Goal: Information Seeking & Learning: Get advice/opinions

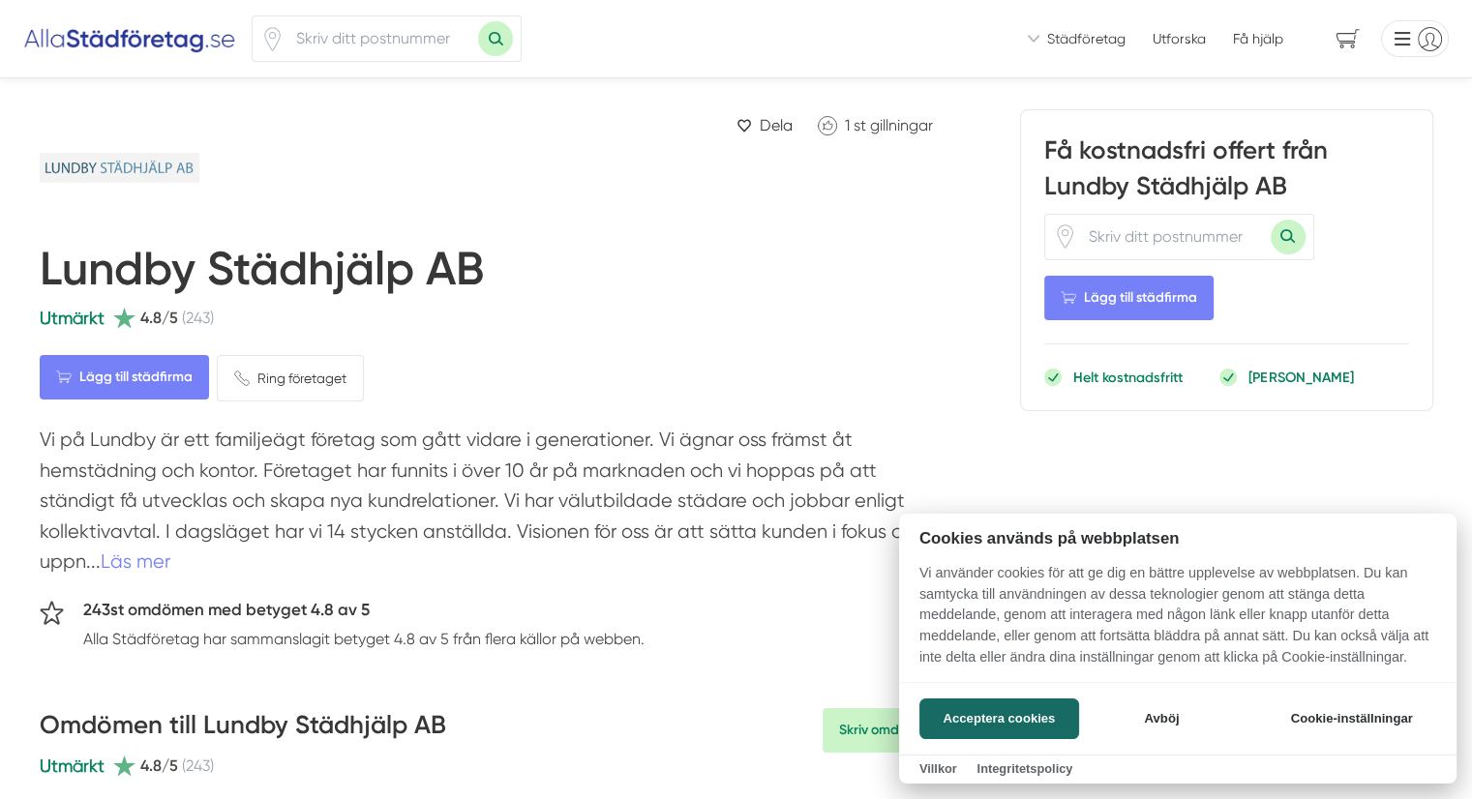
click at [290, 40] on div at bounding box center [736, 399] width 1472 height 799
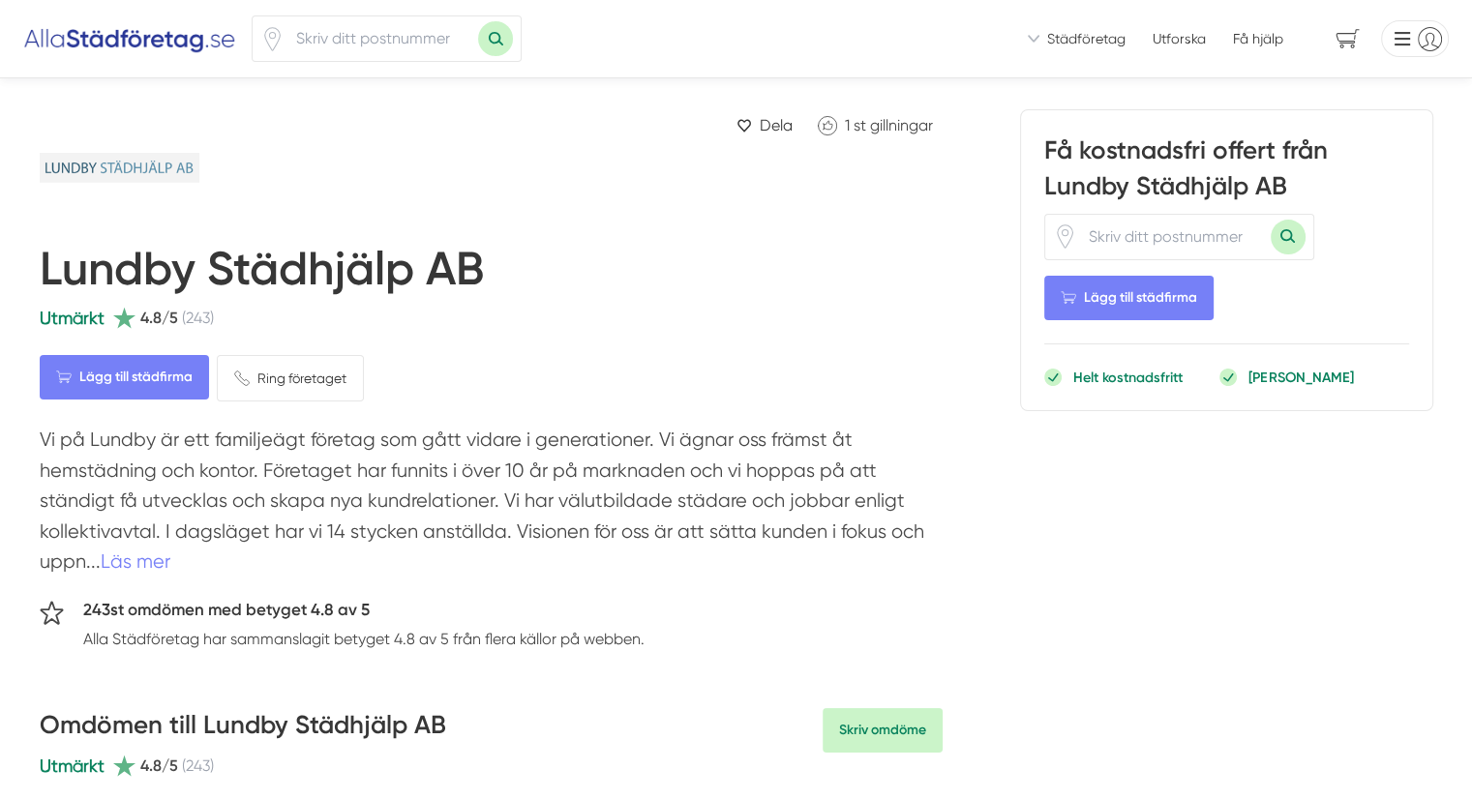
click at [346, 43] on input "number" at bounding box center [382, 38] width 194 height 45
type input "41877"
click at [478, 21] on button "Sök med postnummer" at bounding box center [495, 38] width 35 height 35
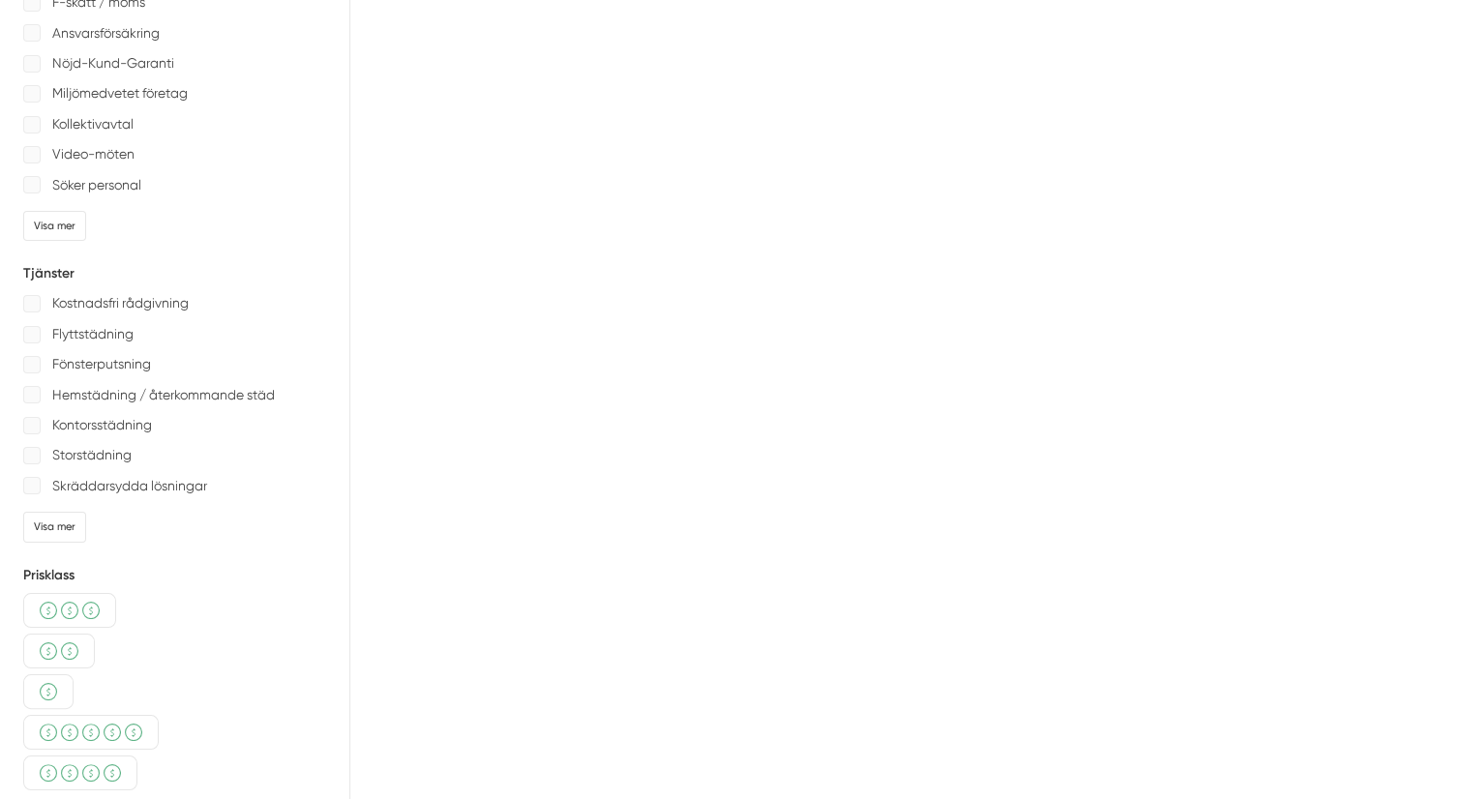
scroll to position [196, 0]
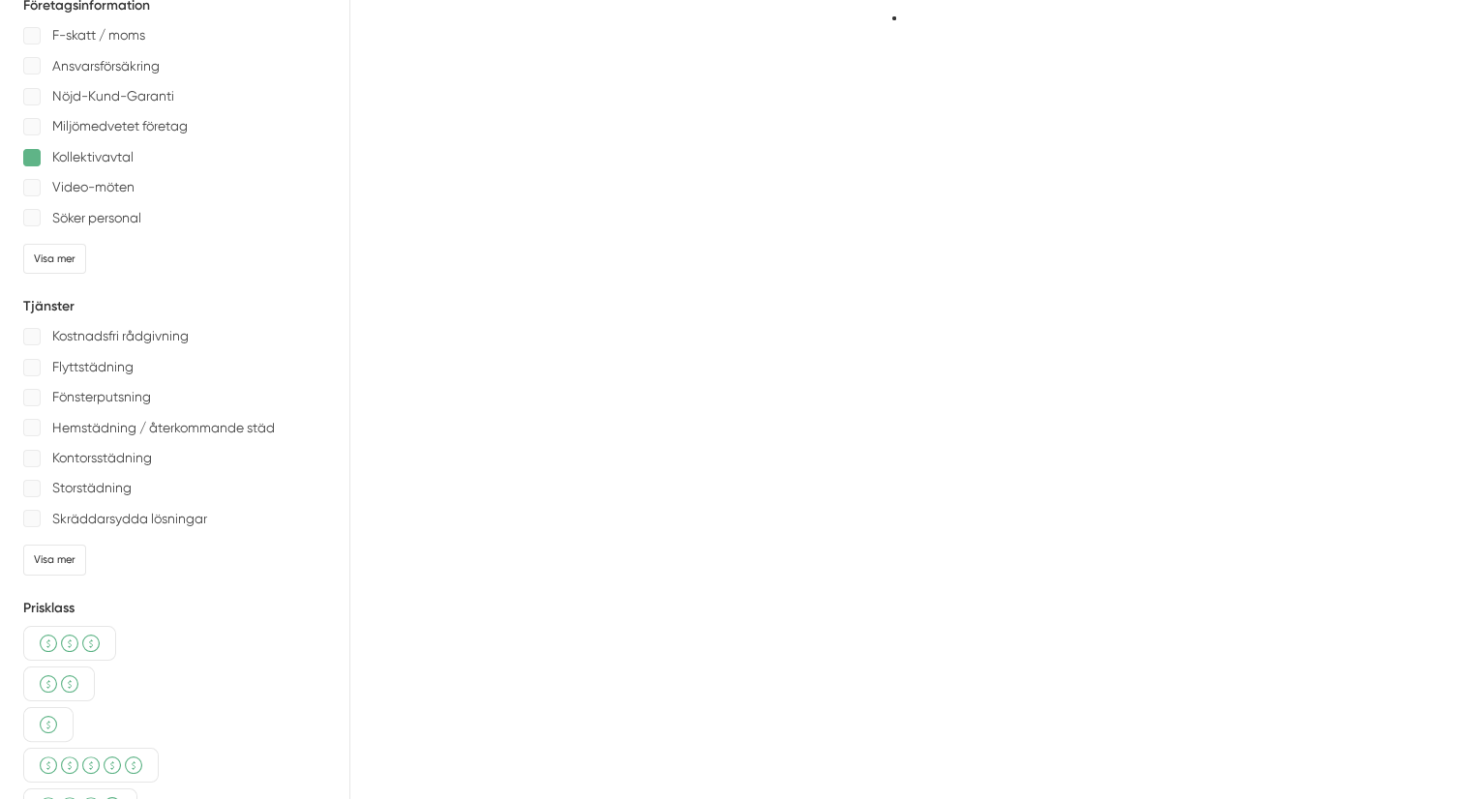
click at [24, 150] on div at bounding box center [31, 157] width 17 height 17
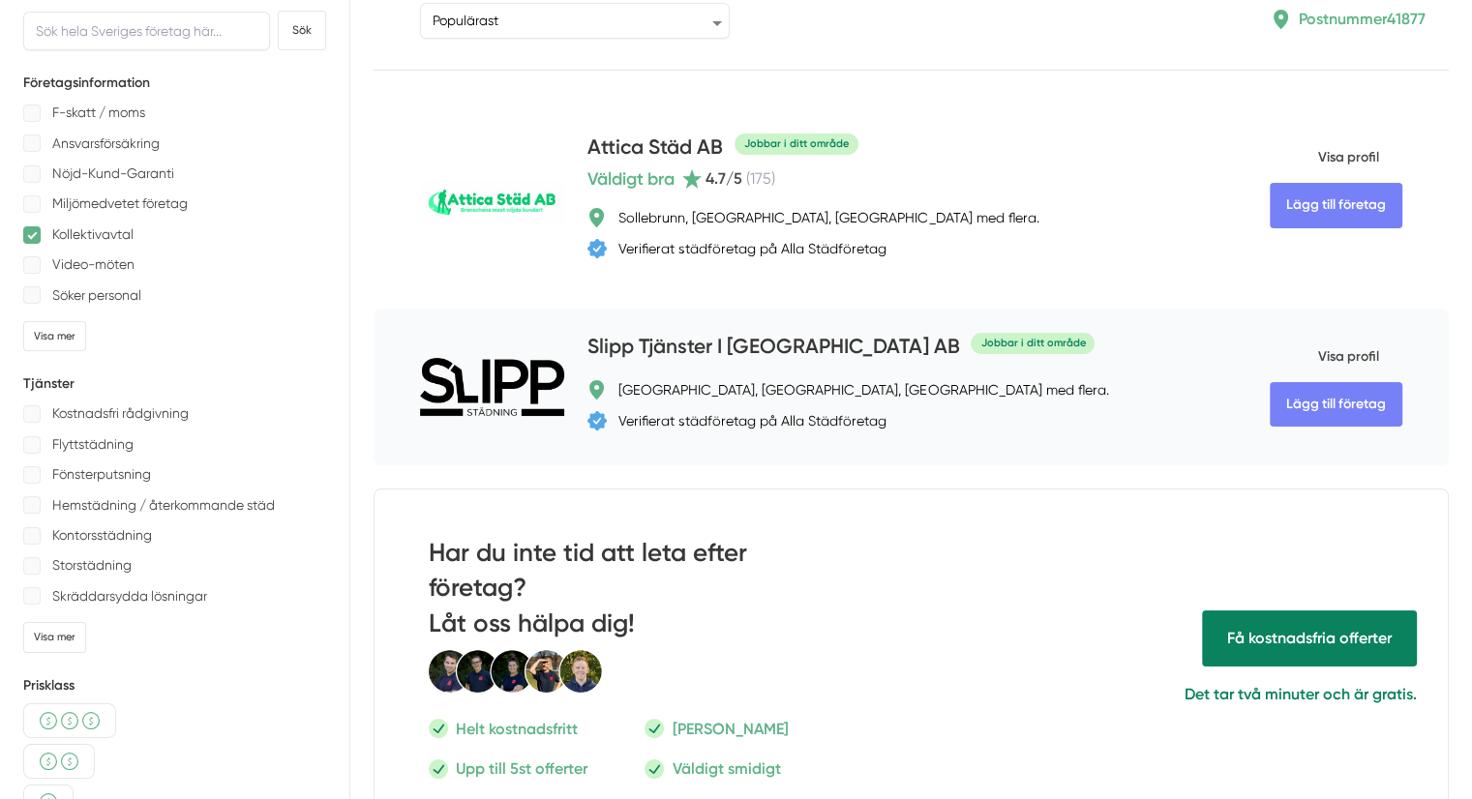
scroll to position [2, 0]
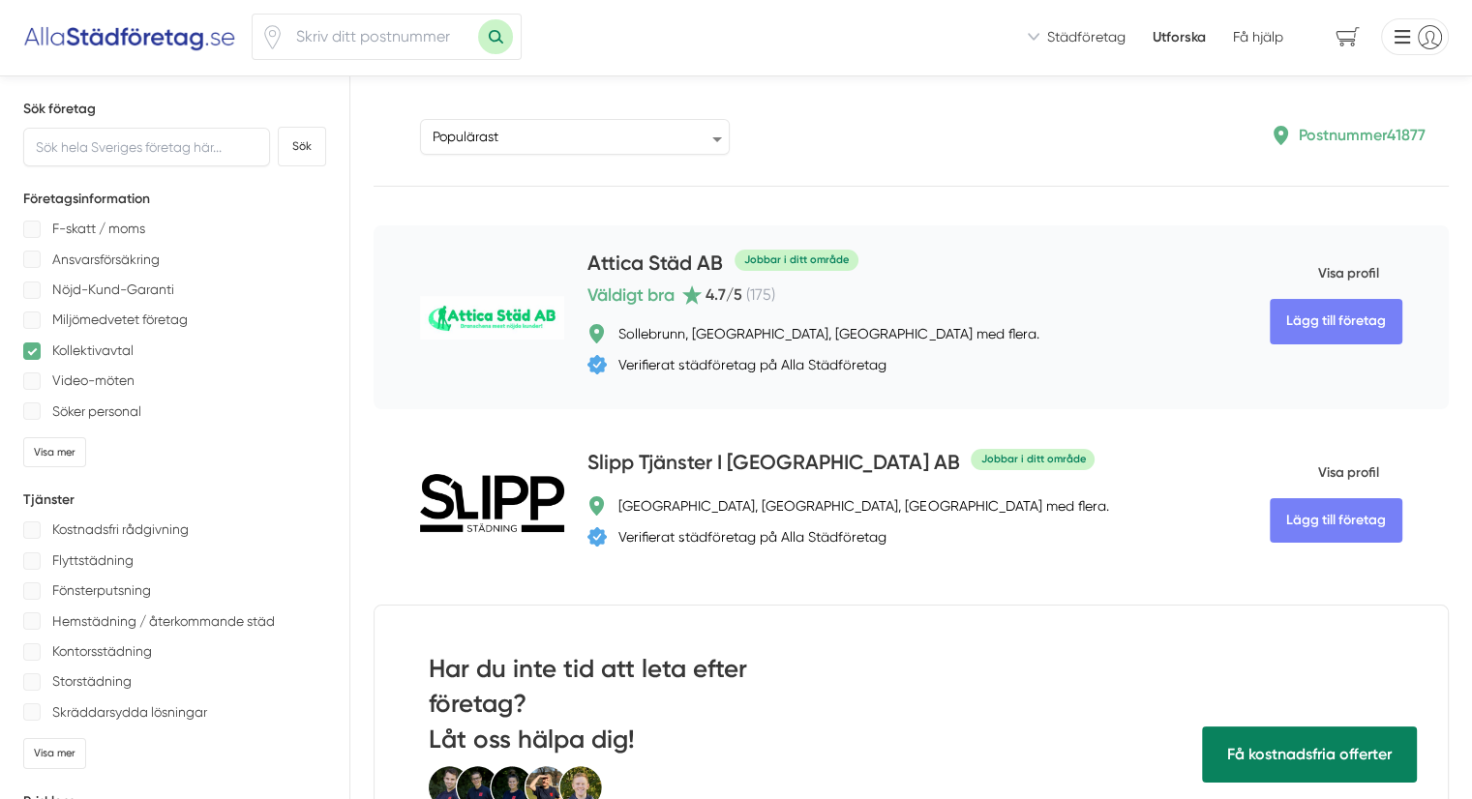
type input "41877"
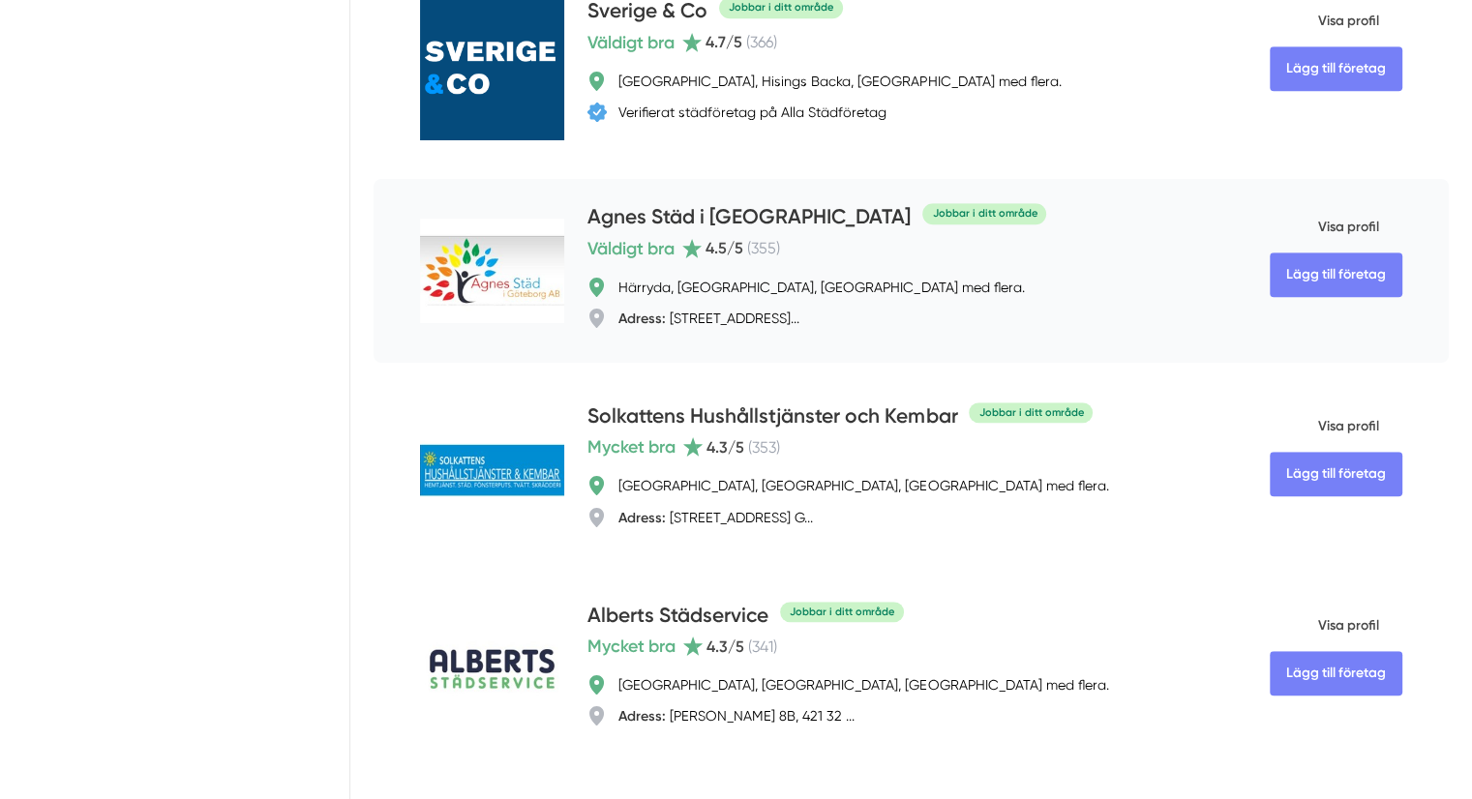
scroll to position [1214, 0]
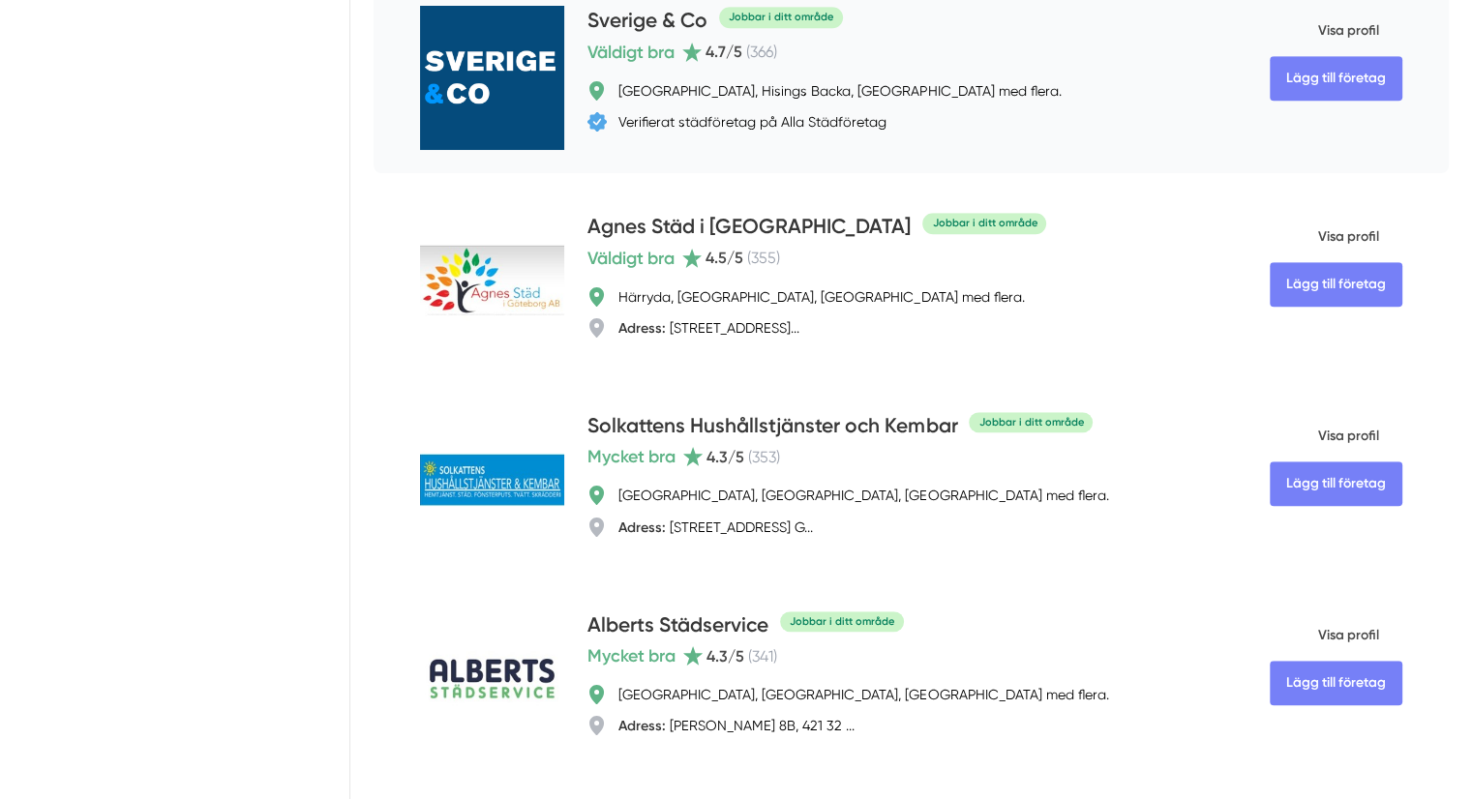
drag, startPoint x: 1189, startPoint y: 202, endPoint x: 1095, endPoint y: 135, distance: 116.6
click at [1072, 123] on div "Lägg till företag Sverige & Co Jobbar i ditt område Väldigt bra 4.7 /5 ( 366 ) …" at bounding box center [911, 78] width 1075 height 191
click at [1270, 212] on span "Visa profil" at bounding box center [1324, 237] width 109 height 50
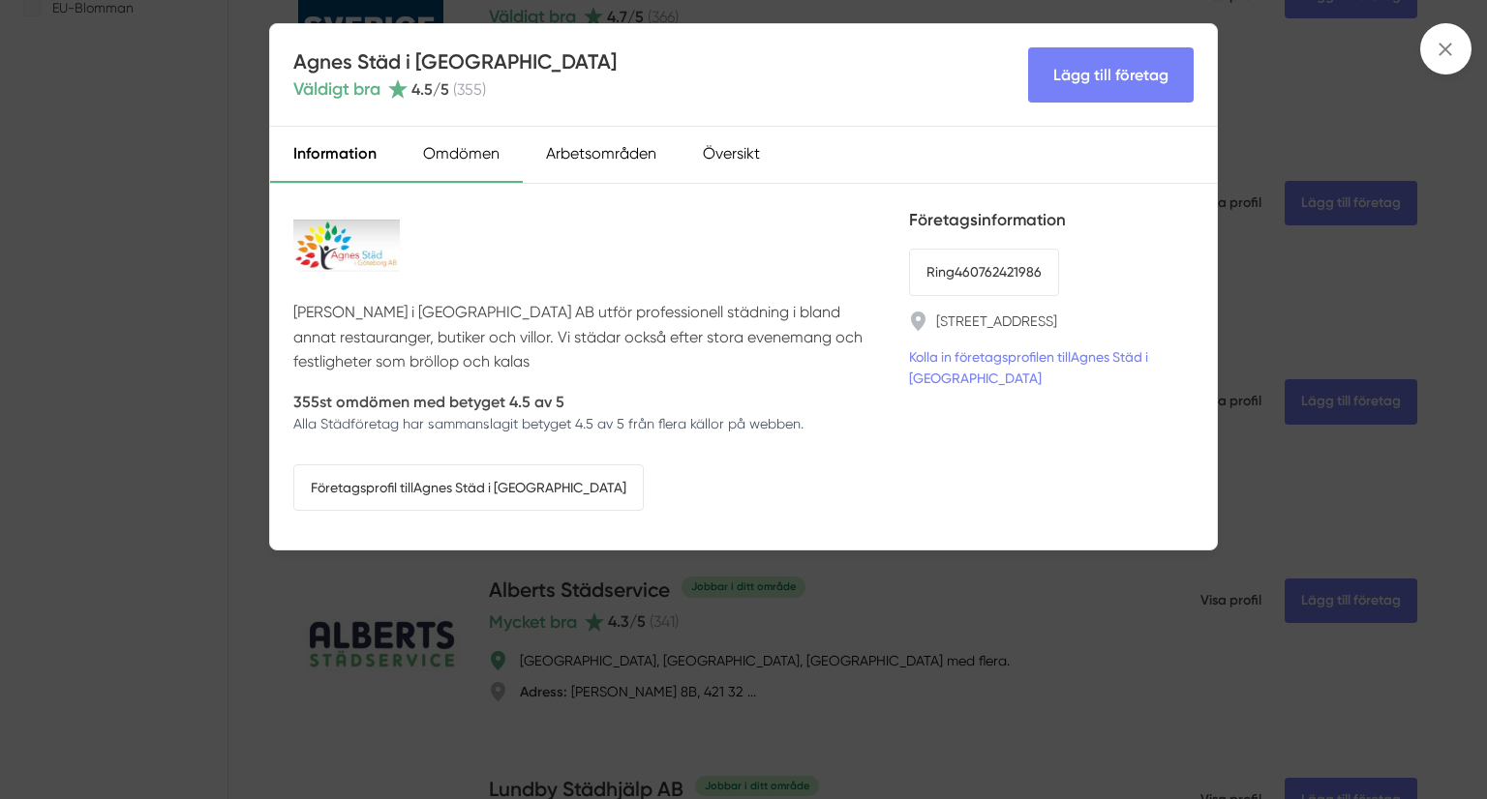
click at [463, 137] on div "Omdömen" at bounding box center [461, 155] width 123 height 56
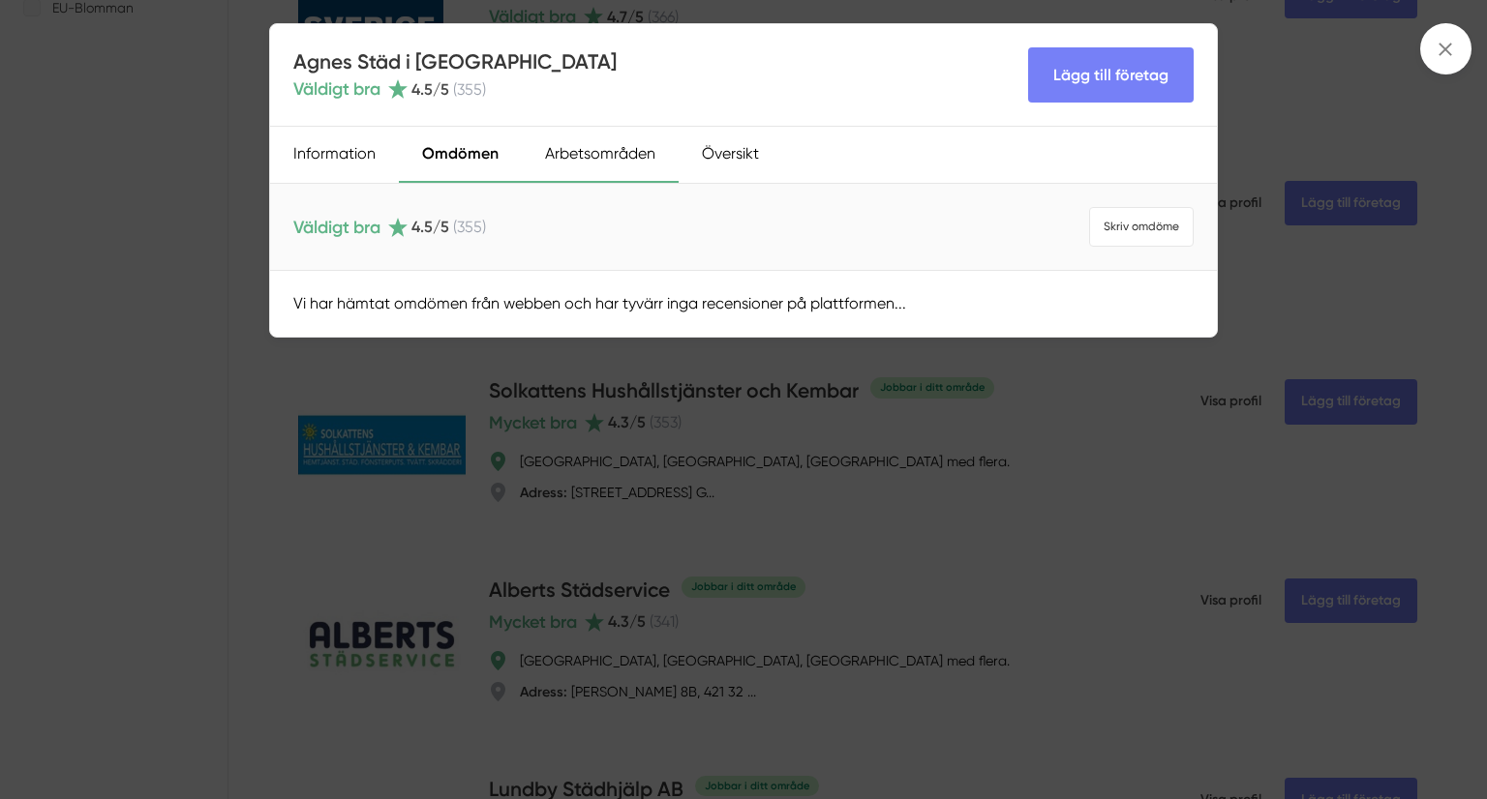
click at [561, 149] on div "Arbetsområden" at bounding box center [600, 155] width 157 height 56
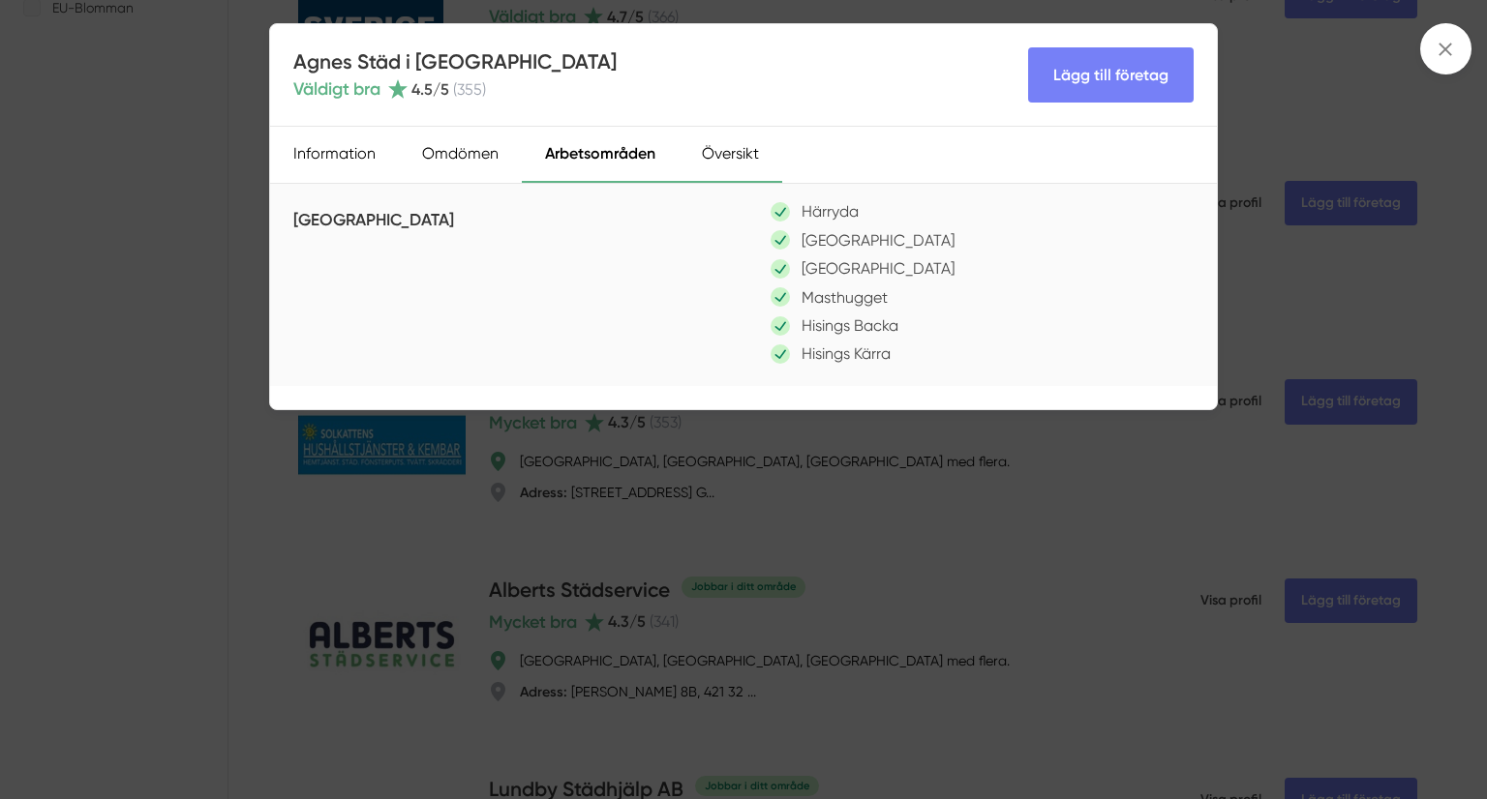
click at [697, 152] on div "Översikt" at bounding box center [730, 155] width 104 height 56
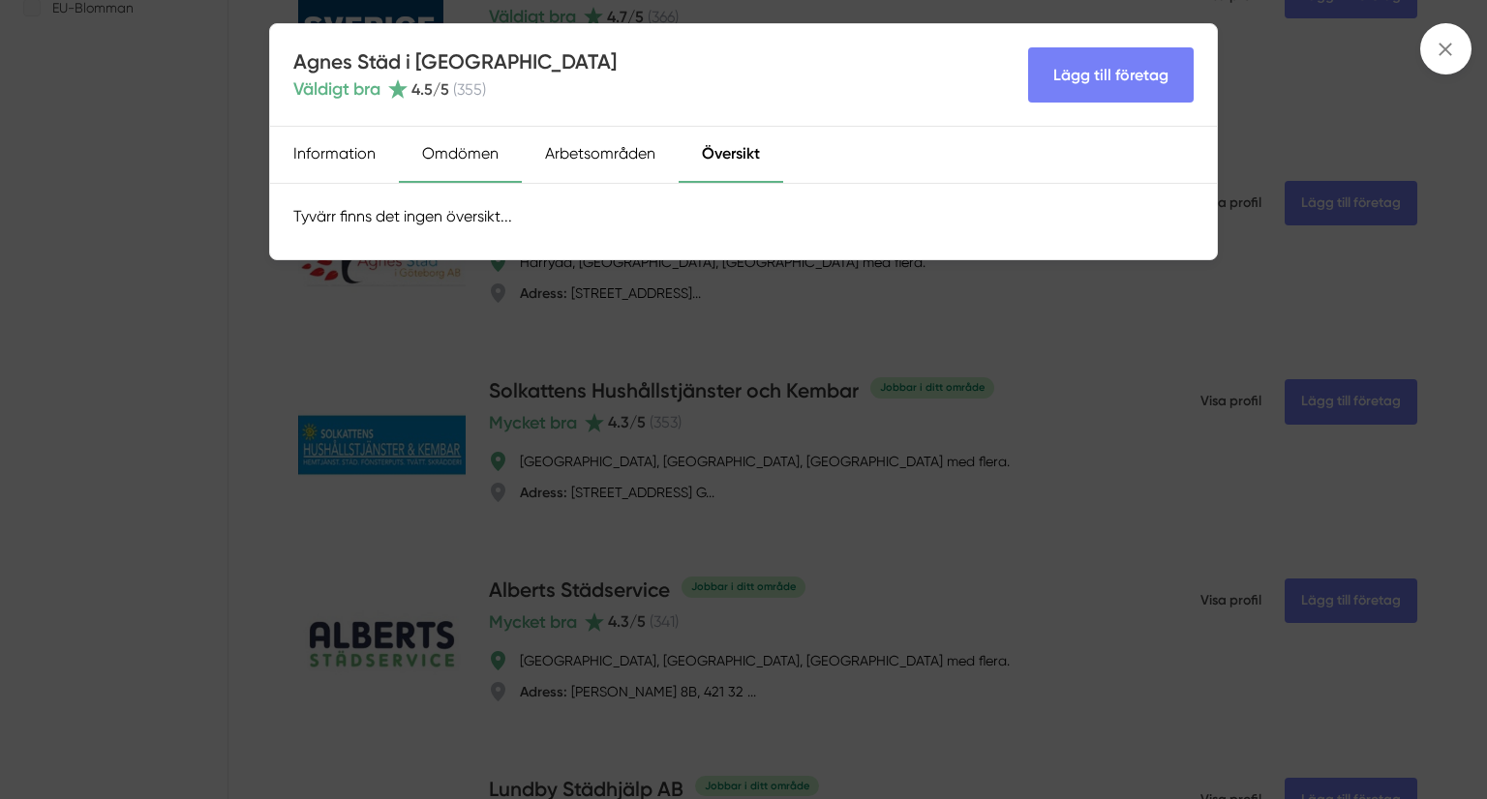
click at [471, 156] on div "Omdömen" at bounding box center [460, 155] width 123 height 56
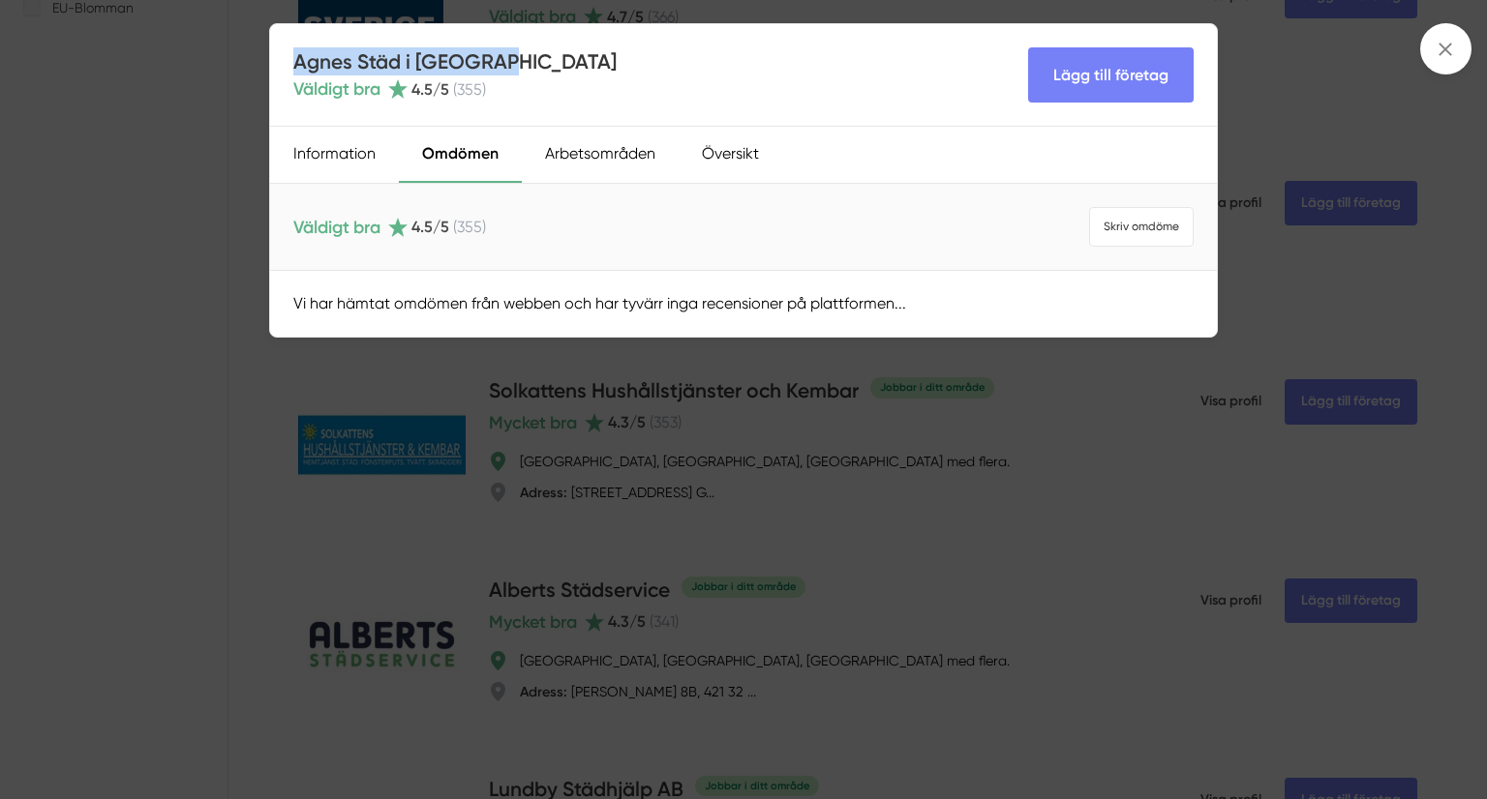
drag, startPoint x: 506, startPoint y: 63, endPoint x: 291, endPoint y: 59, distance: 214.9
click at [291, 59] on div "[PERSON_NAME] i [GEOGRAPHIC_DATA] Väldigt bra 4.5 /5 ( 355 ) Lägg till företag" at bounding box center [743, 75] width 947 height 103
copy h4 "Agnes Städ i [GEOGRAPHIC_DATA]"
